Goal: Task Accomplishment & Management: Manage account settings

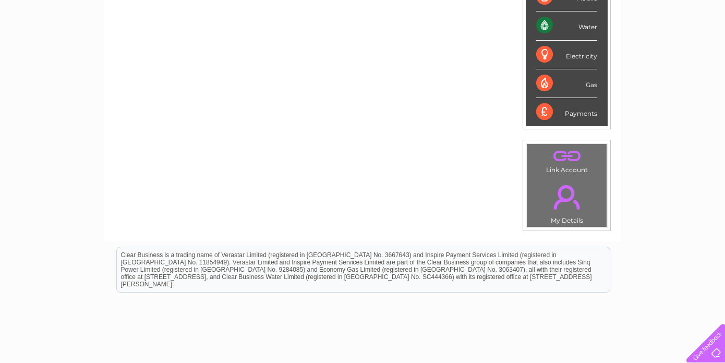
scroll to position [311, 0]
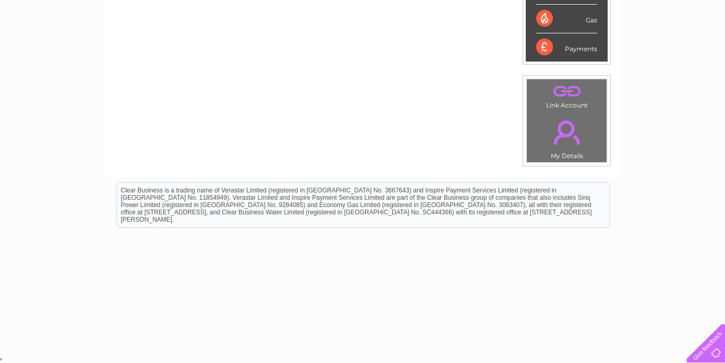
click at [567, 136] on link "." at bounding box center [566, 132] width 75 height 36
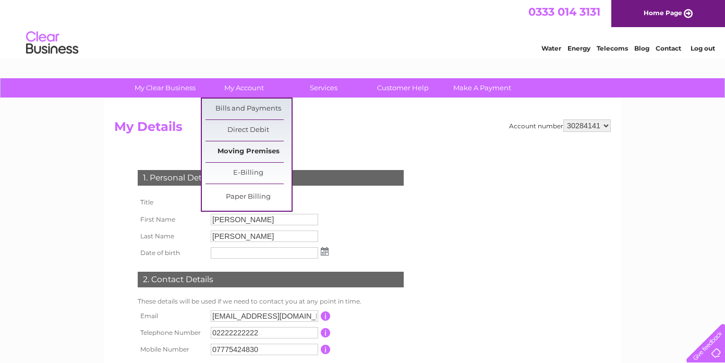
click at [258, 151] on link "Moving Premises" at bounding box center [248, 151] width 86 height 21
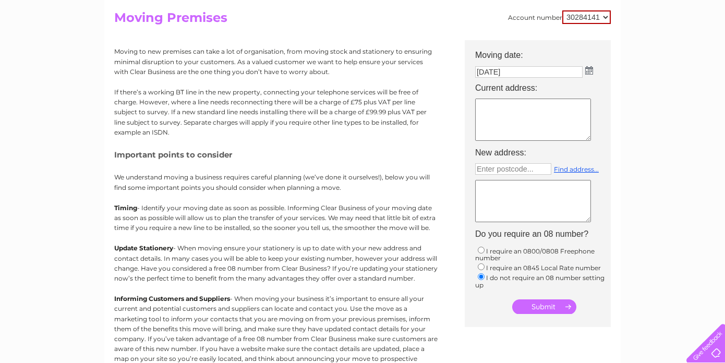
scroll to position [99, 0]
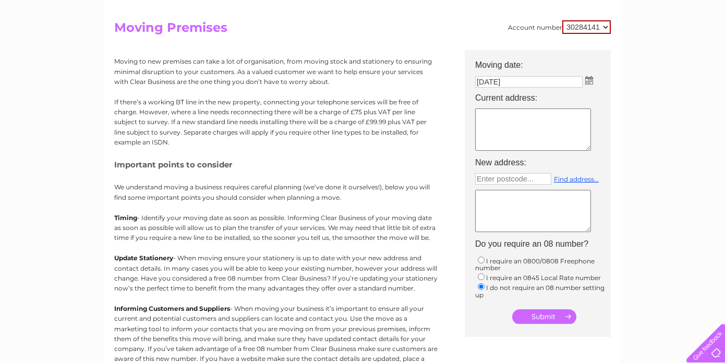
click at [590, 82] on img at bounding box center [589, 80] width 8 height 8
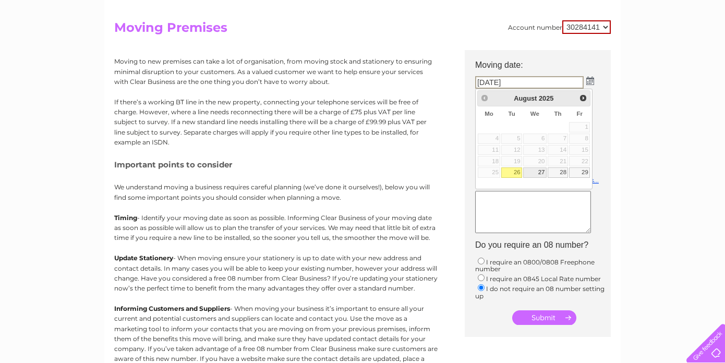
click at [539, 175] on link "27" at bounding box center [534, 172] width 23 height 10
type input "27/08/2025"
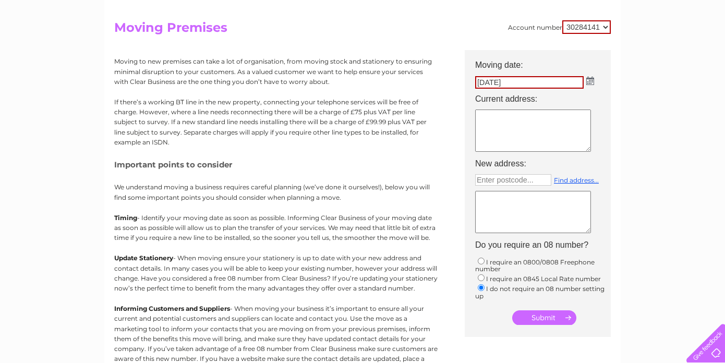
click at [498, 124] on textarea at bounding box center [533, 130] width 116 height 42
paste textarea "12 east church street"
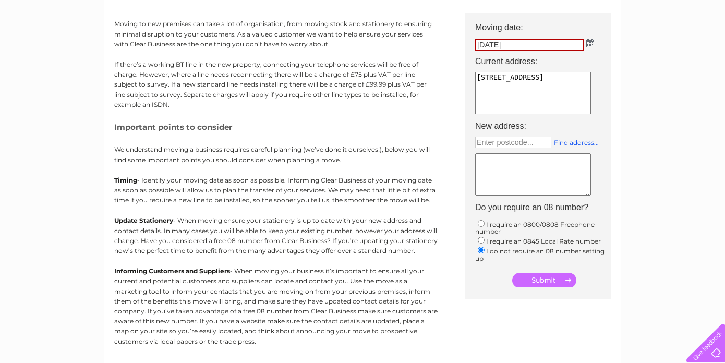
type textarea "12 east church street,buckie"
click at [602, 107] on td "12 east church street,buckie" at bounding box center [543, 93] width 146 height 49
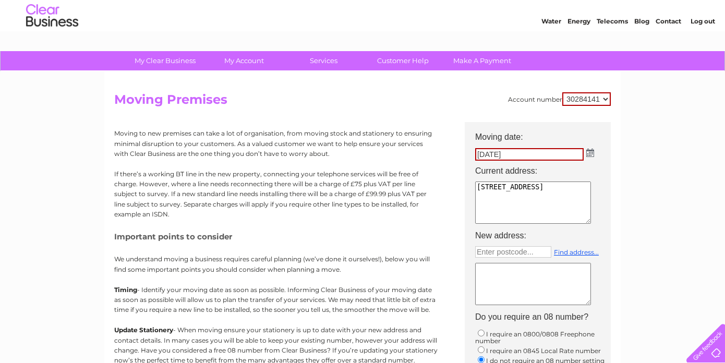
scroll to position [19, 0]
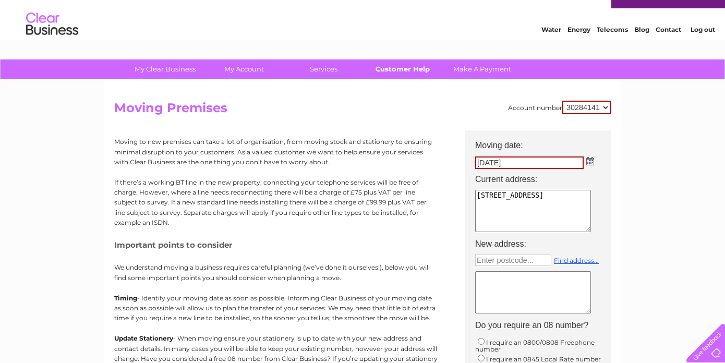
click at [408, 66] on link "Customer Help" at bounding box center [403, 68] width 86 height 19
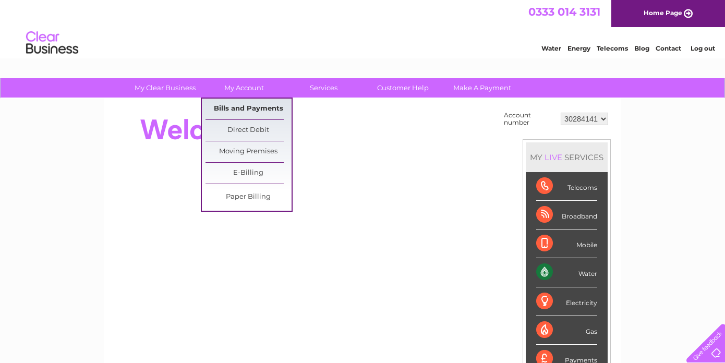
click at [255, 105] on link "Bills and Payments" at bounding box center [248, 109] width 86 height 21
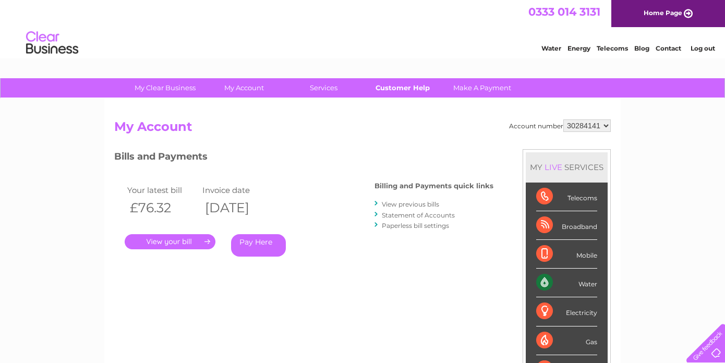
click at [409, 82] on link "Customer Help" at bounding box center [403, 87] width 86 height 19
